Goal: Information Seeking & Learning: Understand process/instructions

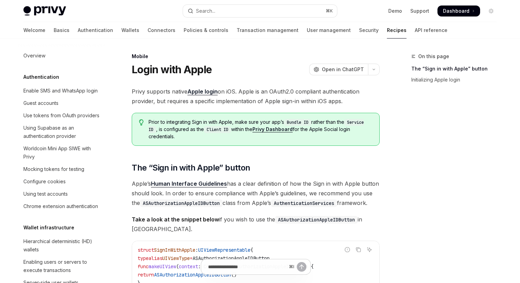
scroll to position [716, 0]
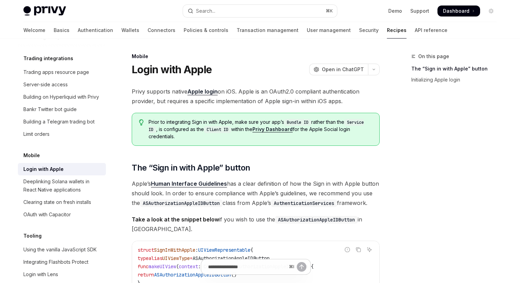
click at [205, 122] on span "Prior to integrating Sign in with Apple, make sure your app’s Bundle ID rather …" at bounding box center [261, 129] width 224 height 21
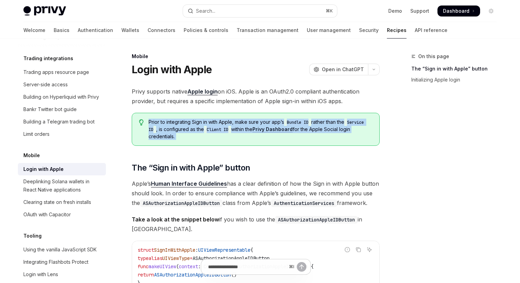
drag, startPoint x: 205, startPoint y: 122, endPoint x: 209, endPoint y: 136, distance: 13.6
click at [209, 136] on span "Prior to integrating Sign in with Apple, make sure your app’s Bundle ID rather …" at bounding box center [261, 129] width 224 height 21
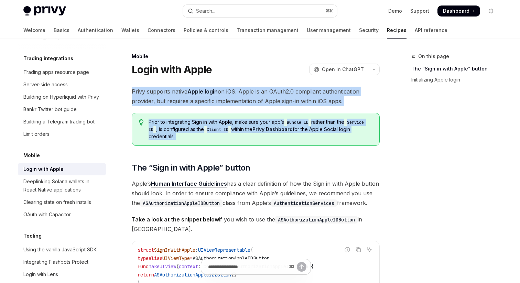
drag, startPoint x: 209, startPoint y: 136, endPoint x: 175, endPoint y: 82, distance: 63.1
drag, startPoint x: 175, startPoint y: 82, endPoint x: 330, endPoint y: 170, distance: 178.0
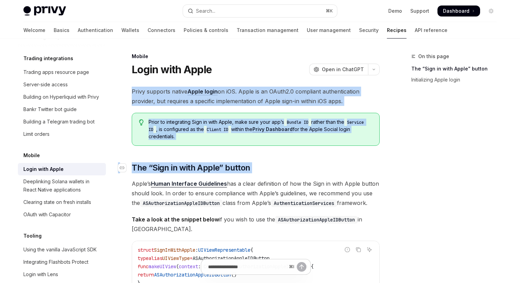
click at [330, 170] on h2 "​ The “Sign in with Apple” button" at bounding box center [256, 167] width 248 height 11
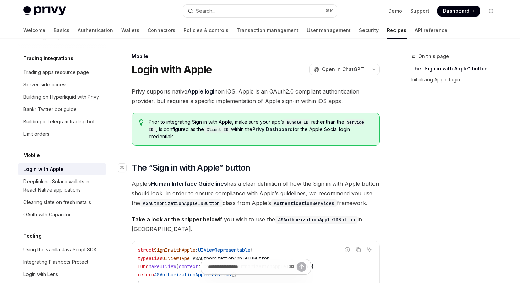
click at [330, 170] on h2 "​ The “Sign in with Apple” button" at bounding box center [256, 167] width 248 height 11
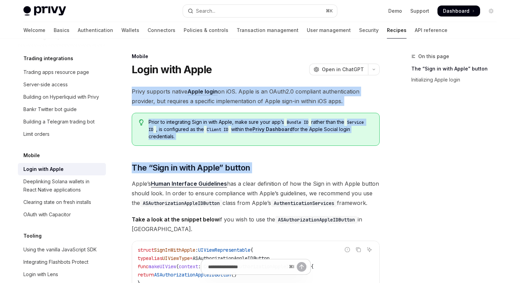
drag, startPoint x: 330, startPoint y: 170, endPoint x: 291, endPoint y: 89, distance: 89.5
click at [291, 89] on span "Privy supports native Apple login on iOS. Apple is an OAuth2.0 compliant authen…" at bounding box center [256, 96] width 248 height 19
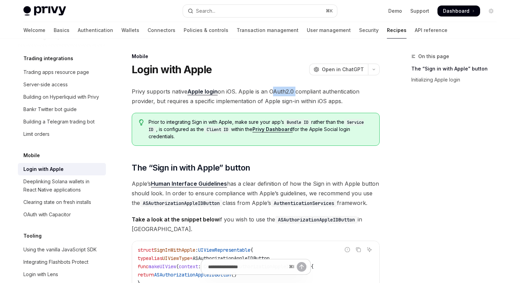
click at [291, 89] on span "Privy supports native Apple login on iOS. Apple is an OAuth2.0 compliant authen…" at bounding box center [256, 96] width 248 height 19
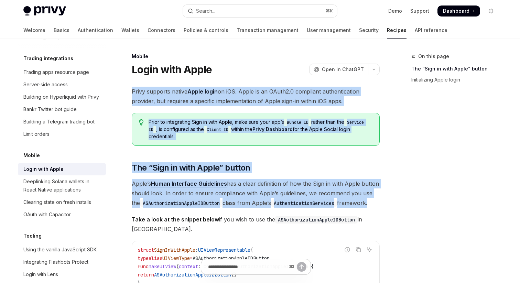
drag, startPoint x: 291, startPoint y: 89, endPoint x: 291, endPoint y: 179, distance: 89.8
click at [291, 179] on span "Apple’s Human Interface Guidelines has a clear definition of how the Sign in wi…" at bounding box center [256, 193] width 248 height 29
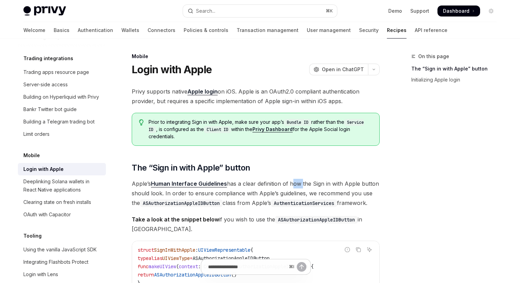
click at [291, 179] on span "Apple’s Human Interface Guidelines has a clear definition of how the Sign in wi…" at bounding box center [256, 193] width 248 height 29
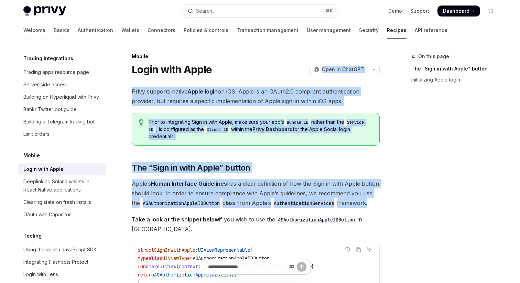
drag, startPoint x: 291, startPoint y: 179, endPoint x: 292, endPoint y: 67, distance: 111.4
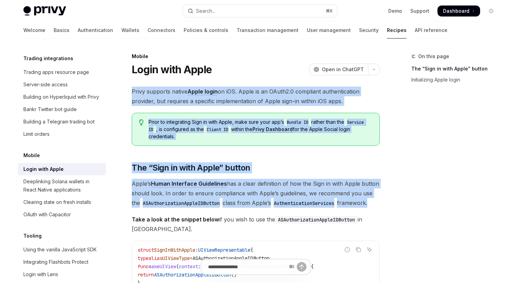
drag, startPoint x: 290, startPoint y: 86, endPoint x: 301, endPoint y: 182, distance: 97.2
click at [301, 182] on span "Apple’s Human Interface Guidelines has a clear definition of how the Sign in wi…" at bounding box center [256, 193] width 248 height 29
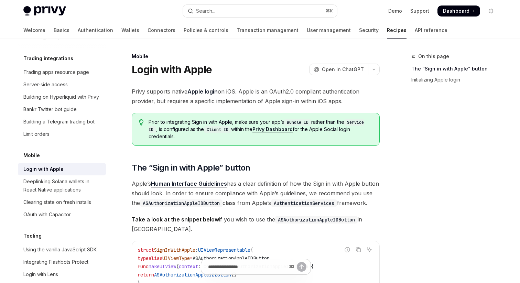
click at [272, 131] on link "Privy Dashboard" at bounding box center [272, 129] width 40 height 6
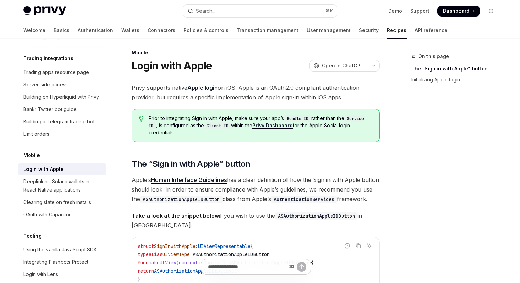
scroll to position [0, 0]
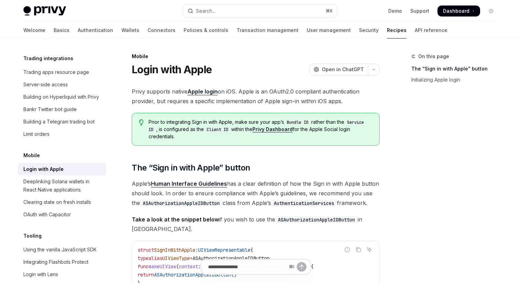
click at [207, 90] on link "Apple login" at bounding box center [202, 91] width 30 height 7
drag, startPoint x: 372, startPoint y: 138, endPoint x: 376, endPoint y: 261, distance: 123.2
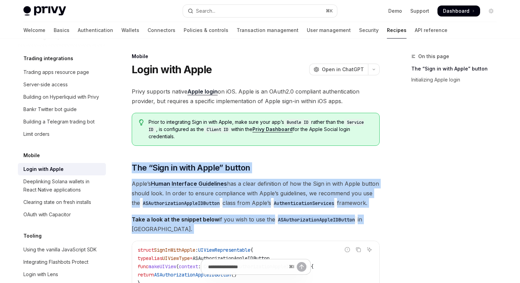
drag, startPoint x: 385, startPoint y: 230, endPoint x: 384, endPoint y: 158, distance: 71.9
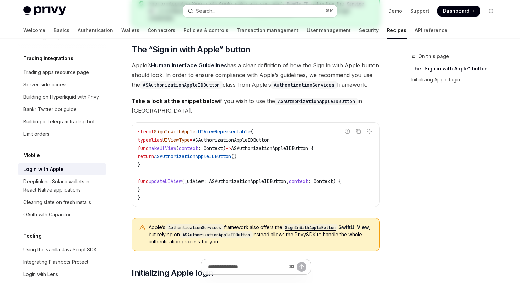
scroll to position [126, 0]
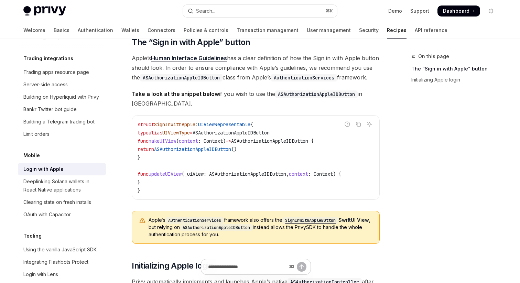
click at [285, 106] on span "Take a look at the snippet below if you wish to use the ASAuthorizationAppleIDB…" at bounding box center [256, 98] width 248 height 19
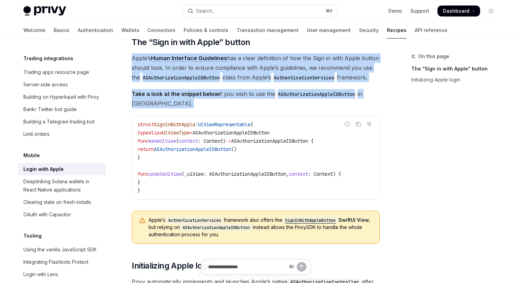
drag, startPoint x: 285, startPoint y: 106, endPoint x: 285, endPoint y: 57, distance: 48.8
click at [285, 57] on div "Privy supports native Apple login on iOS. Apple is an OAuth2.0 compliant authen…" at bounding box center [256, 208] width 248 height 494
click at [285, 57] on span "Apple’s Human Interface Guidelines has a clear definition of how the Sign in wi…" at bounding box center [256, 67] width 248 height 29
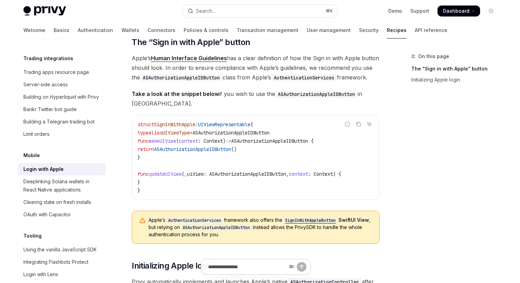
click at [285, 57] on span "Apple’s Human Interface Guidelines has a clear definition of how the Sign in wi…" at bounding box center [256, 67] width 248 height 29
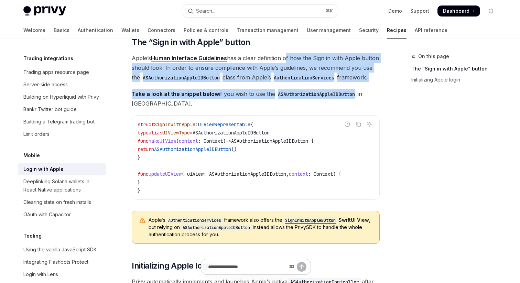
drag, startPoint x: 285, startPoint y: 57, endPoint x: 290, endPoint y: 99, distance: 42.2
click at [290, 99] on div "Privy supports native Apple login on iOS. Apple is an OAuth2.0 compliant authen…" at bounding box center [256, 208] width 248 height 494
click at [290, 99] on span "Take a look at the snippet below if you wish to use the ASAuthorizationAppleIDB…" at bounding box center [256, 98] width 248 height 19
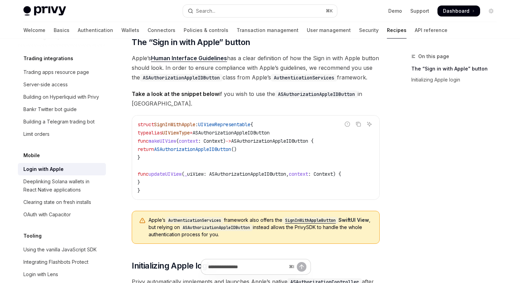
click at [287, 74] on code "AuthenticationServices" at bounding box center [304, 78] width 66 height 8
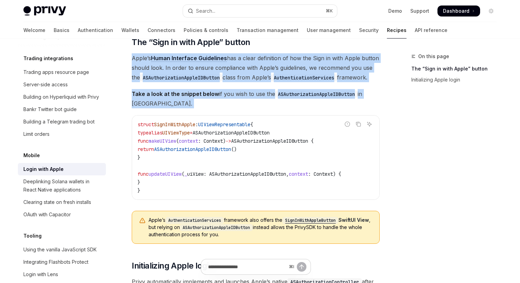
drag, startPoint x: 287, startPoint y: 74, endPoint x: 291, endPoint y: 87, distance: 13.5
click at [291, 86] on div "Privy supports native Apple login on iOS. Apple is an OAuth2.0 compliant authen…" at bounding box center [256, 208] width 248 height 494
click at [291, 88] on div "Privy supports native Apple login on iOS. Apple is an OAuth2.0 compliant authen…" at bounding box center [256, 208] width 248 height 494
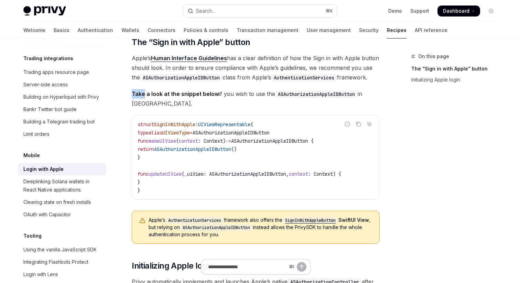
click at [291, 88] on div "Privy supports native Apple login on iOS. Apple is an OAuth2.0 compliant authen…" at bounding box center [256, 208] width 248 height 494
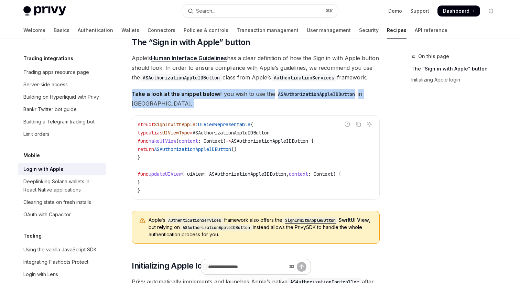
drag, startPoint x: 291, startPoint y: 88, endPoint x: 291, endPoint y: 70, distance: 17.9
click at [291, 79] on div "Privy supports native Apple login on iOS. Apple is an OAuth2.0 compliant authen…" at bounding box center [256, 208] width 248 height 494
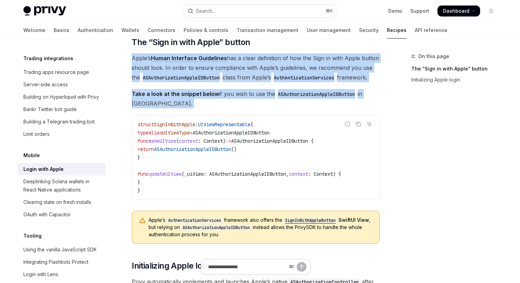
click at [291, 70] on span "Apple’s Human Interface Guidelines has a clear definition of how the Sign in wi…" at bounding box center [256, 67] width 248 height 29
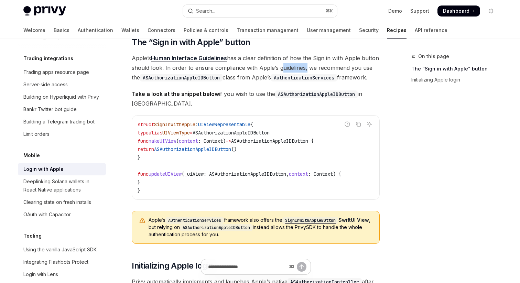
click at [291, 70] on span "Apple’s Human Interface Guidelines has a clear definition of how the Sign in wi…" at bounding box center [256, 67] width 248 height 29
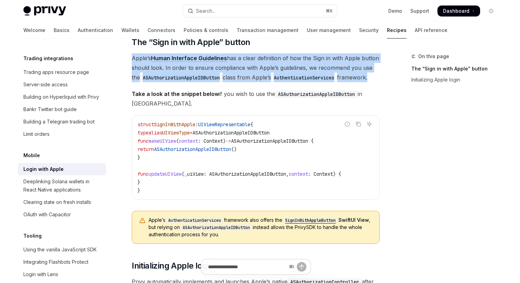
drag, startPoint x: 291, startPoint y: 70, endPoint x: 300, endPoint y: 61, distance: 12.7
click at [300, 61] on span "Apple’s Human Interface Guidelines has a clear definition of how the Sign in wi…" at bounding box center [256, 67] width 248 height 29
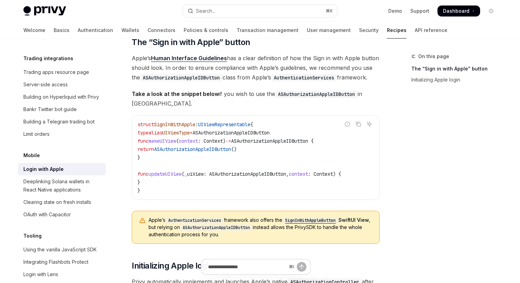
click at [300, 61] on span "Apple’s Human Interface Guidelines has a clear definition of how the Sign in wi…" at bounding box center [256, 67] width 248 height 29
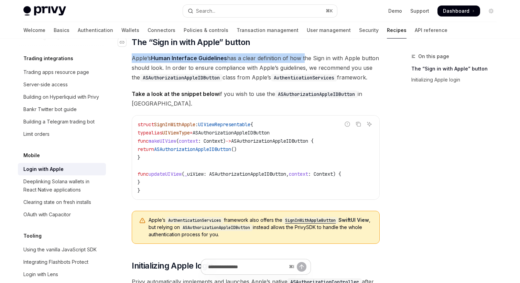
drag, startPoint x: 300, startPoint y: 61, endPoint x: 300, endPoint y: 44, distance: 17.2
click at [300, 44] on div "Privy supports native Apple login on iOS. Apple is an OAuth2.0 compliant authen…" at bounding box center [256, 208] width 248 height 494
click at [300, 44] on h2 "​ The “Sign in with Apple” button" at bounding box center [256, 42] width 248 height 11
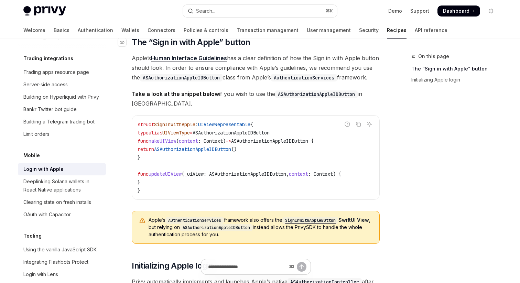
click at [300, 44] on h2 "​ The “Sign in with Apple” button" at bounding box center [256, 42] width 248 height 11
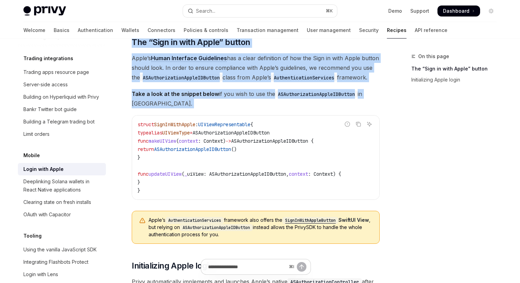
drag, startPoint x: 300, startPoint y: 44, endPoint x: 301, endPoint y: 94, distance: 49.9
click at [301, 94] on div "Privy supports native Apple login on iOS. Apple is an OAuth2.0 compliant authen…" at bounding box center [256, 208] width 248 height 494
click at [301, 94] on code "ASAuthorizationAppleIDButton" at bounding box center [316, 94] width 83 height 8
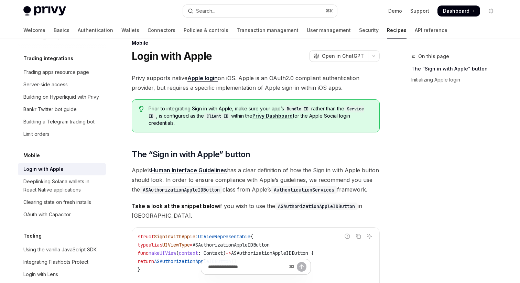
scroll to position [0, 0]
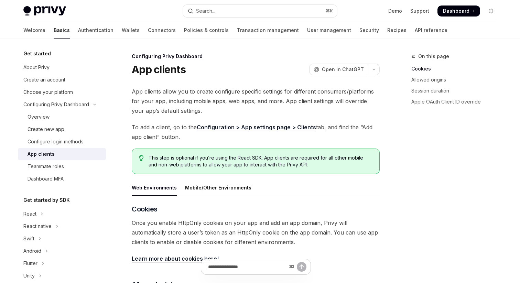
click at [267, 126] on link "Configuration > App settings page > Clients" at bounding box center [256, 127] width 119 height 7
